Goal: Information Seeking & Learning: Learn about a topic

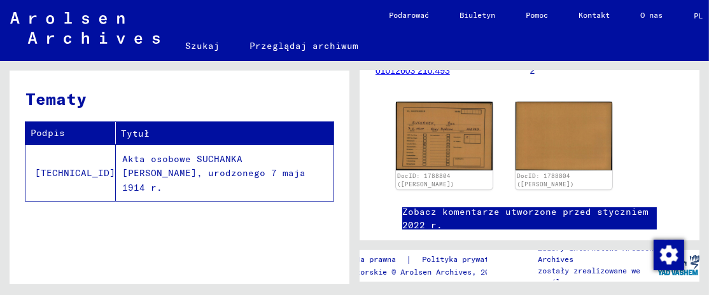
scroll to position [222, 0]
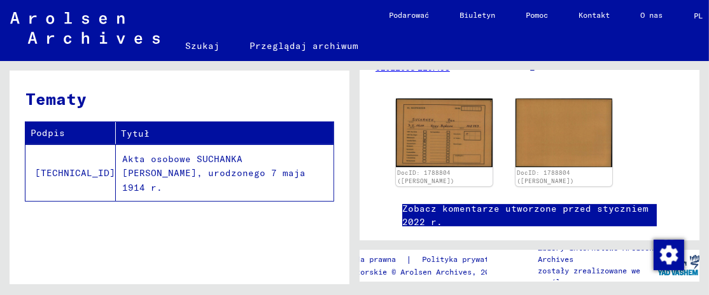
click at [445, 203] on font "Zobacz komentarze utworzone przed styczniem 2022 r." at bounding box center [525, 215] width 246 height 25
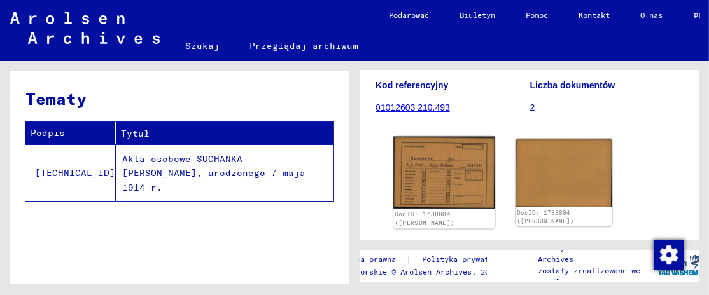
scroll to position [184, 0]
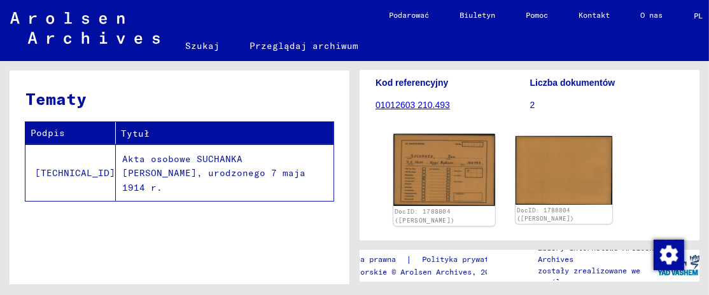
click at [443, 160] on img at bounding box center [445, 170] width 102 height 72
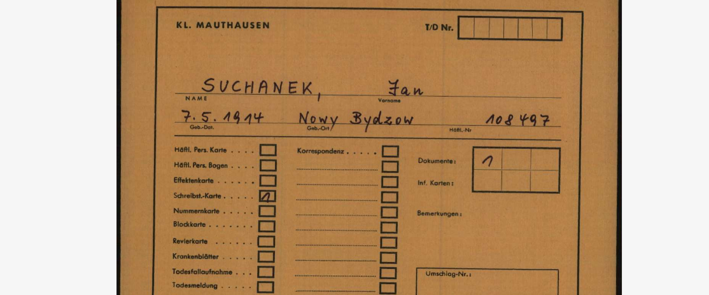
click at [338, 109] on img at bounding box center [354, 116] width 481 height 168
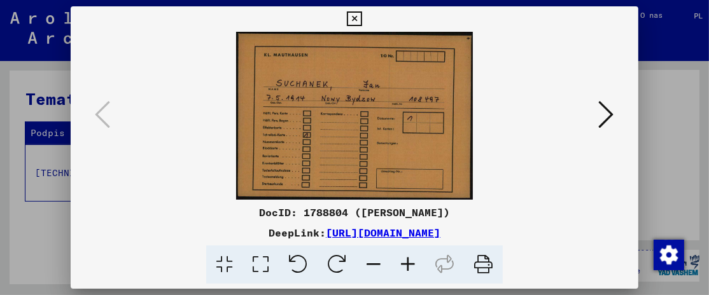
click at [611, 108] on icon at bounding box center [606, 114] width 15 height 31
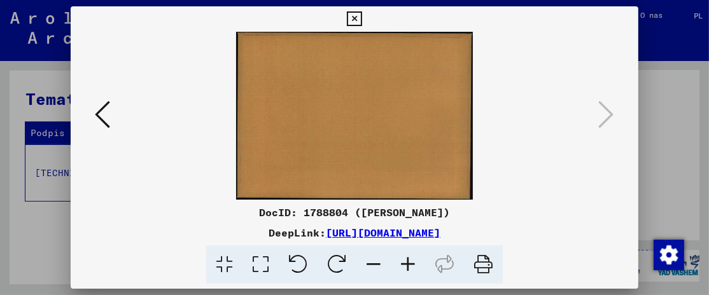
click at [99, 116] on icon at bounding box center [102, 114] width 15 height 31
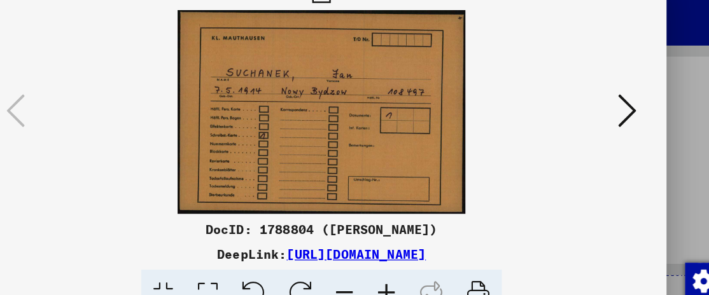
click at [606, 112] on icon at bounding box center [606, 114] width 15 height 31
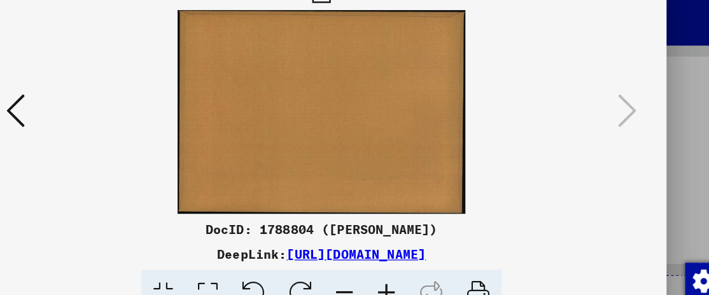
click at [101, 111] on icon at bounding box center [102, 114] width 15 height 31
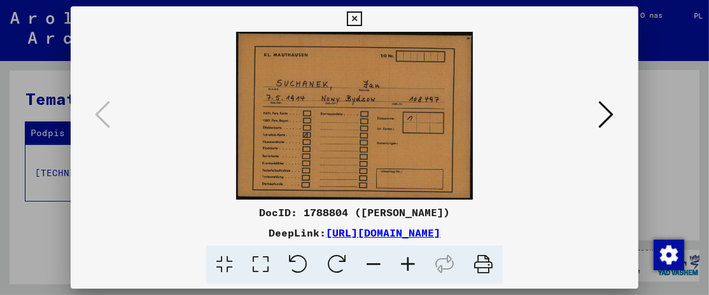
click at [353, 18] on icon at bounding box center [354, 18] width 15 height 15
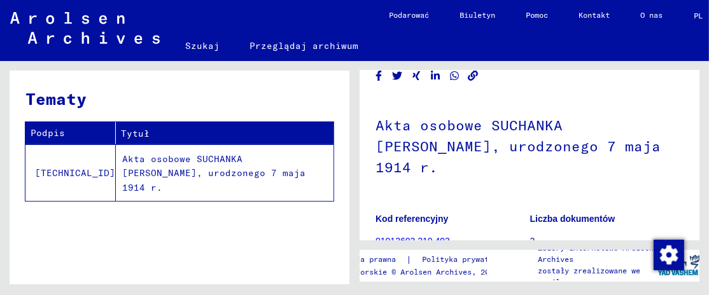
scroll to position [49, 0]
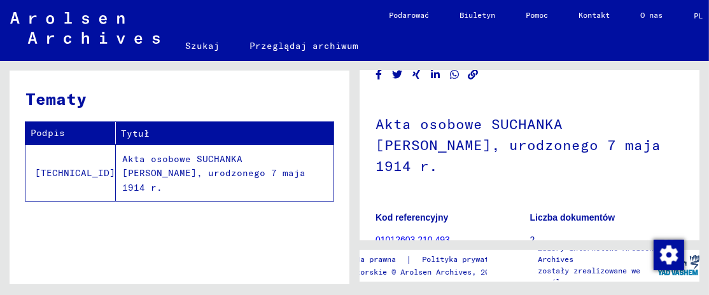
click at [530, 235] on font "2" at bounding box center [532, 240] width 5 height 10
click at [422, 235] on font "01012603 210.493" at bounding box center [413, 240] width 75 height 10
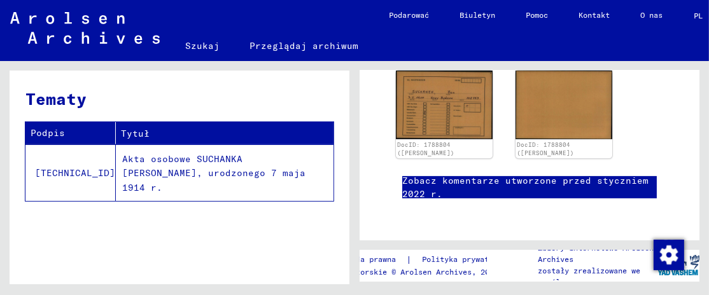
scroll to position [0, 0]
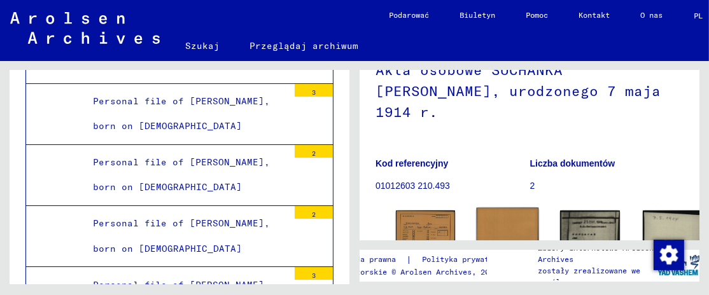
scroll to position [180, 0]
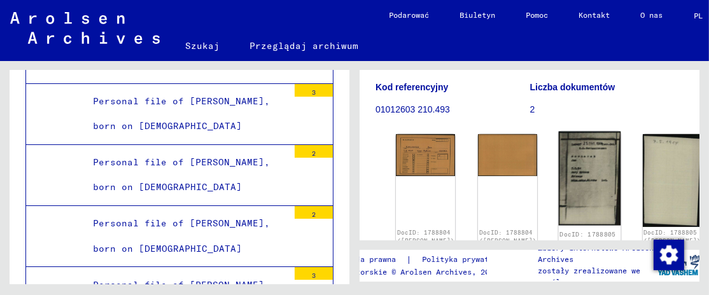
click at [559, 137] on img at bounding box center [590, 179] width 62 height 94
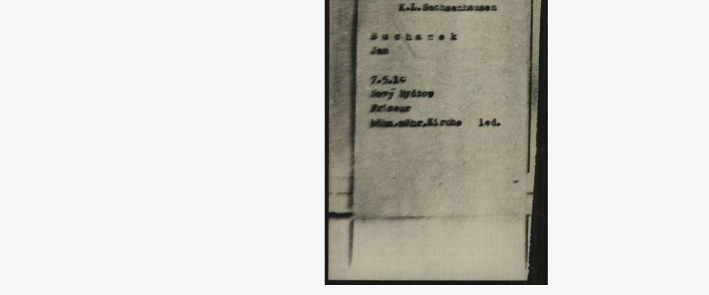
drag, startPoint x: 347, startPoint y: 106, endPoint x: 308, endPoint y: 162, distance: 68.7
click at [308, 162] on img at bounding box center [354, 116] width 481 height 168
drag, startPoint x: 317, startPoint y: 173, endPoint x: 283, endPoint y: 217, distance: 56.3
click at [283, 217] on div "DocID: 1788805 ([PERSON_NAME]) DeepLink: [URL][DOMAIN_NAME]" at bounding box center [354, 145] width 567 height 278
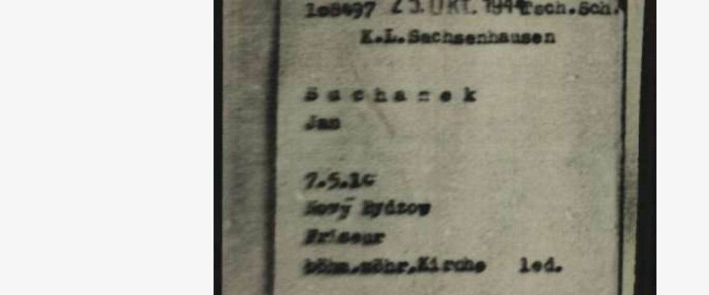
drag, startPoint x: 361, startPoint y: 94, endPoint x: 353, endPoint y: 125, distance: 31.5
click at [353, 125] on img at bounding box center [354, 116] width 481 height 168
drag, startPoint x: 362, startPoint y: 75, endPoint x: 354, endPoint y: 109, distance: 35.2
click at [354, 109] on img at bounding box center [354, 116] width 481 height 168
drag, startPoint x: 337, startPoint y: 76, endPoint x: 337, endPoint y: 112, distance: 36.3
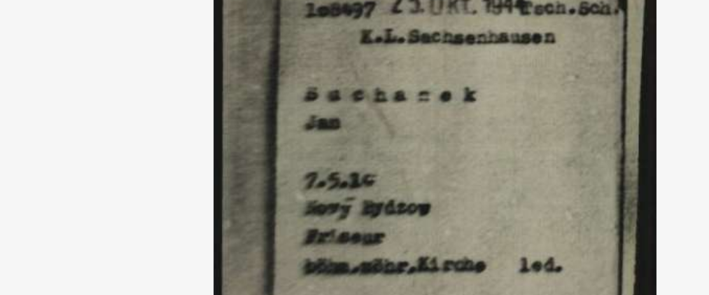
click at [337, 112] on img at bounding box center [354, 116] width 481 height 168
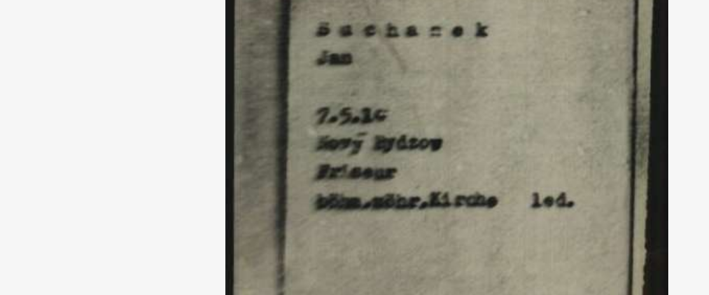
drag, startPoint x: 318, startPoint y: 96, endPoint x: 322, endPoint y: 122, distance: 26.3
click at [322, 122] on img at bounding box center [354, 116] width 481 height 168
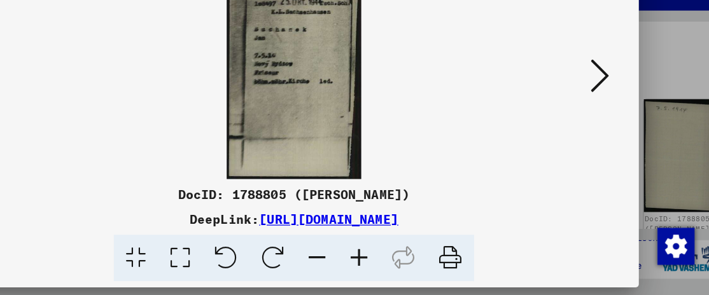
scroll to position [0, 0]
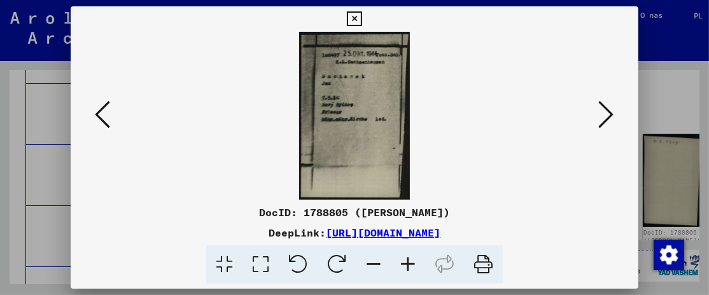
click at [609, 117] on icon at bounding box center [606, 114] width 15 height 31
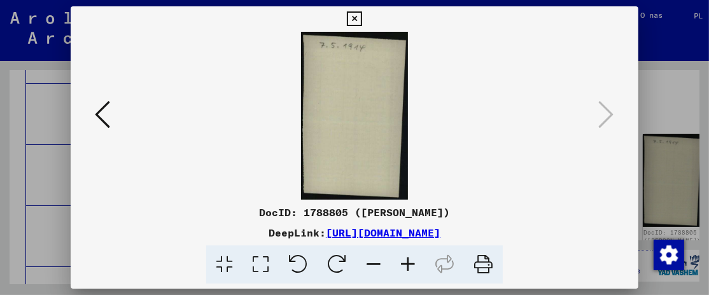
click at [97, 118] on icon at bounding box center [102, 114] width 15 height 31
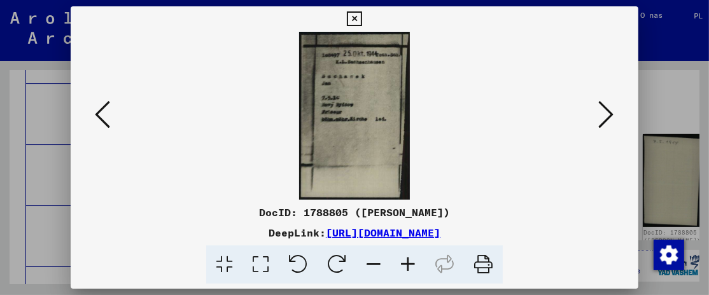
click at [103, 109] on icon at bounding box center [102, 114] width 15 height 31
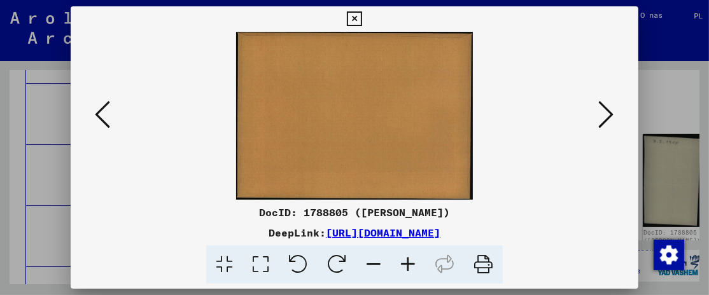
click at [103, 109] on icon at bounding box center [102, 114] width 15 height 31
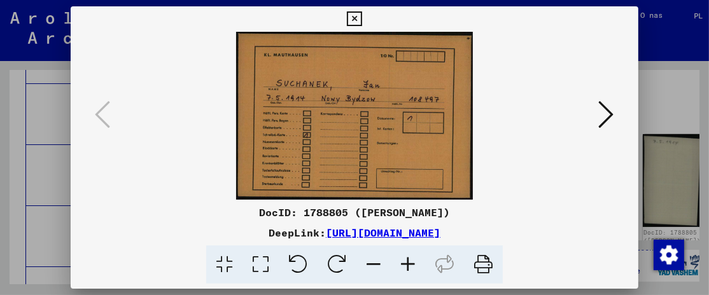
click at [609, 111] on icon at bounding box center [606, 114] width 15 height 31
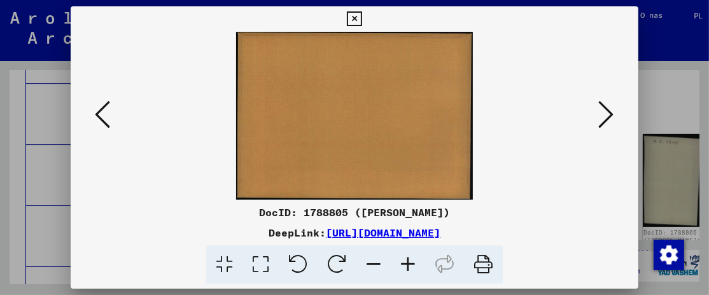
click at [609, 111] on icon at bounding box center [606, 114] width 15 height 31
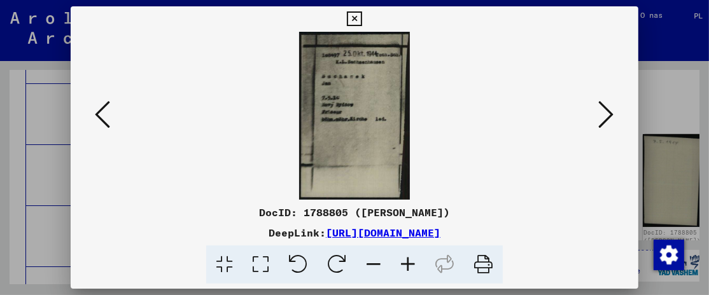
click at [609, 111] on icon at bounding box center [606, 114] width 15 height 31
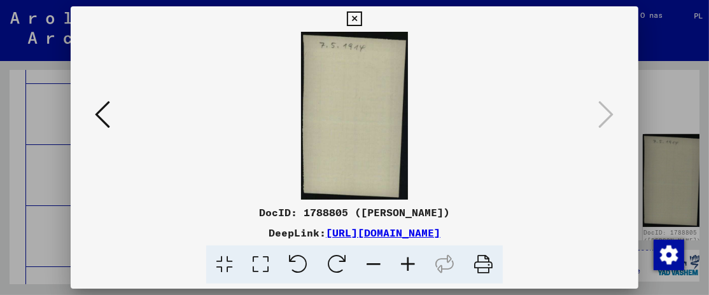
click at [100, 113] on icon at bounding box center [102, 114] width 15 height 31
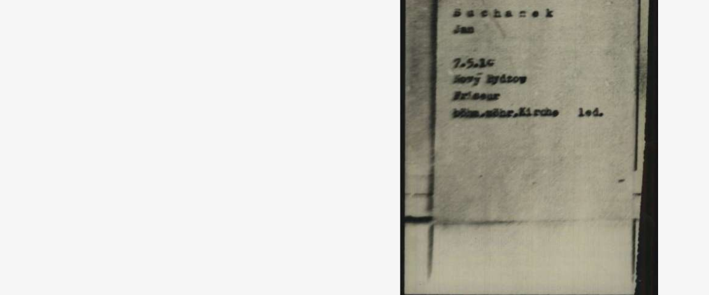
drag, startPoint x: 284, startPoint y: 106, endPoint x: 220, endPoint y: 138, distance: 71.8
click at [220, 138] on img at bounding box center [354, 116] width 481 height 168
drag, startPoint x: 357, startPoint y: 125, endPoint x: 248, endPoint y: 167, distance: 115.9
click at [248, 167] on img at bounding box center [354, 116] width 481 height 168
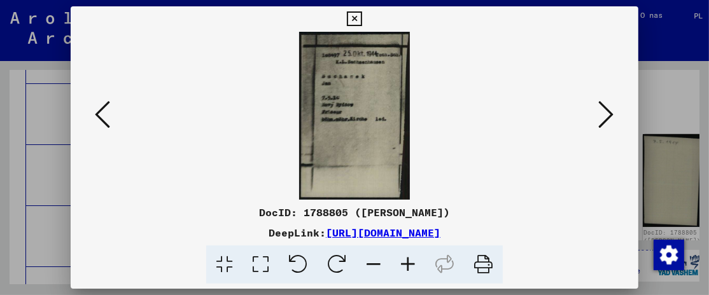
click at [355, 17] on icon at bounding box center [354, 18] width 15 height 15
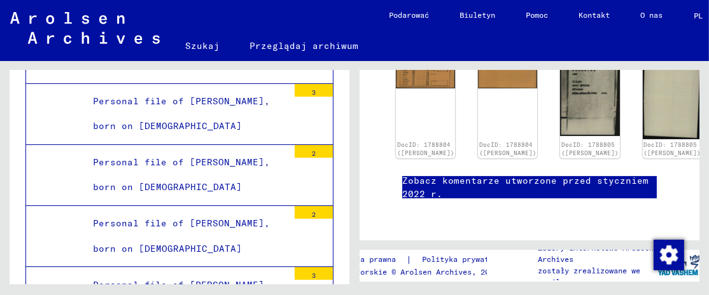
scroll to position [474, 0]
